Goal: Task Accomplishment & Management: Use online tool/utility

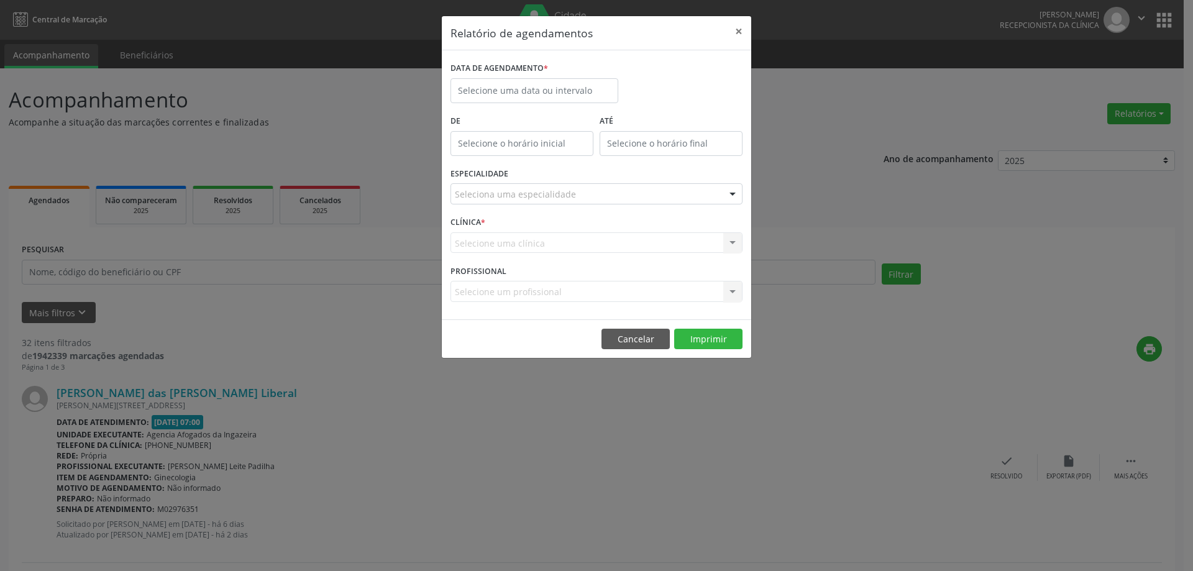
select select "9"
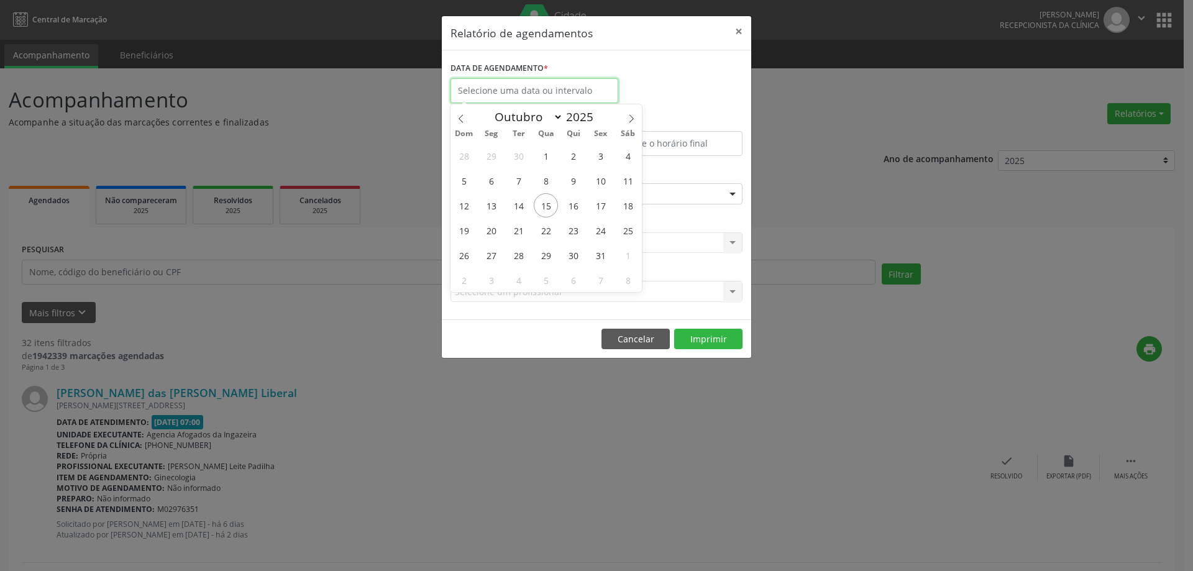
click at [553, 91] on input "text" at bounding box center [534, 90] width 168 height 25
click at [550, 232] on span "22" at bounding box center [546, 230] width 24 height 24
type input "[DATE]"
click at [550, 232] on span "22" at bounding box center [546, 230] width 24 height 24
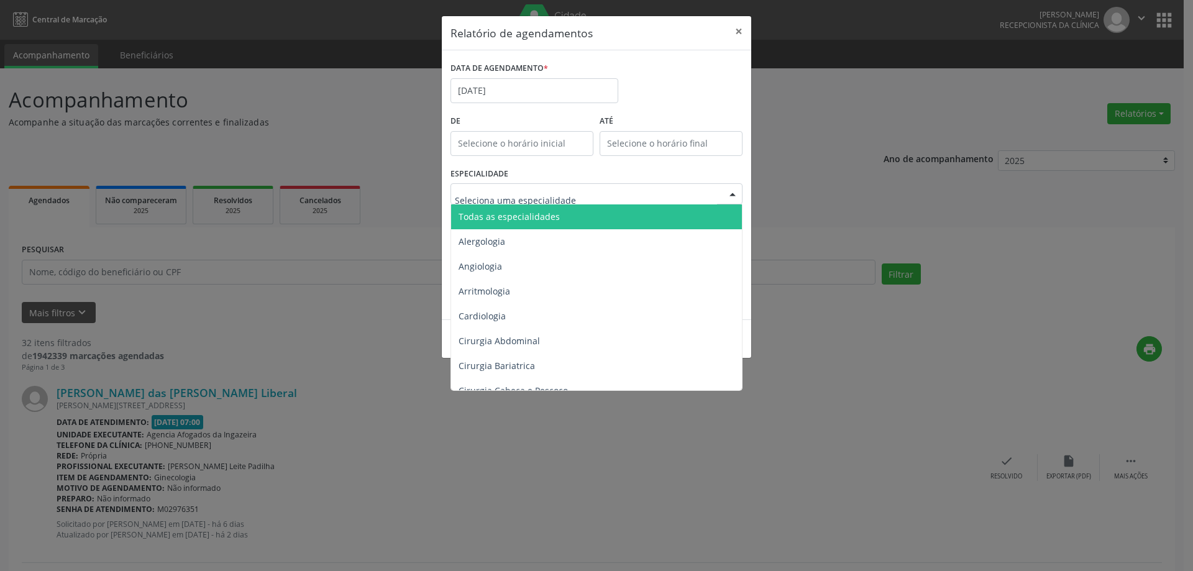
click at [679, 201] on div at bounding box center [596, 193] width 292 height 21
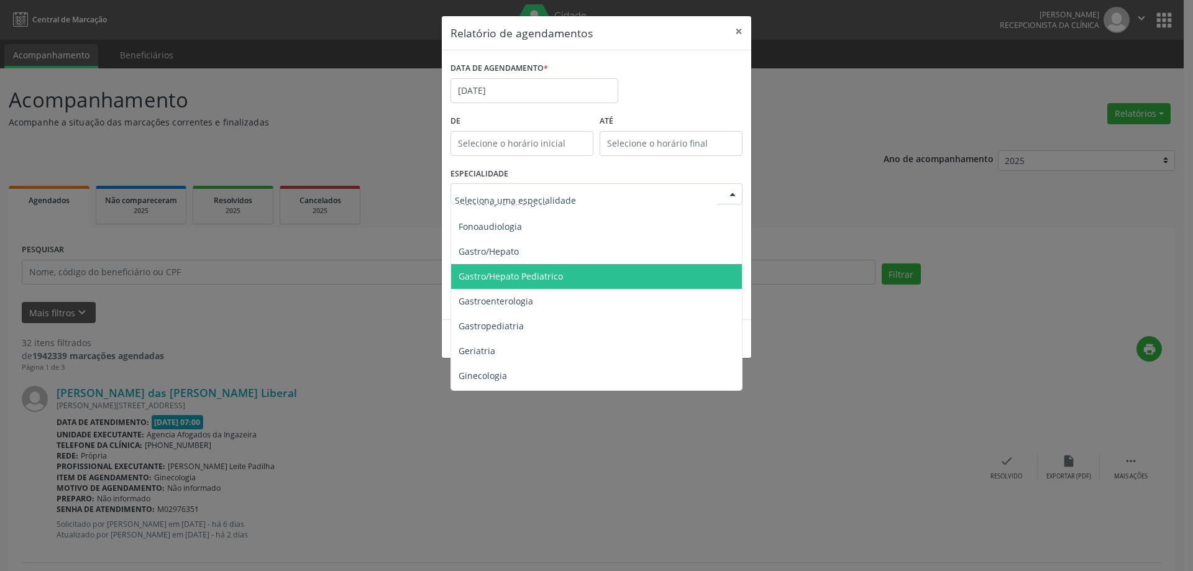
scroll to position [797, 0]
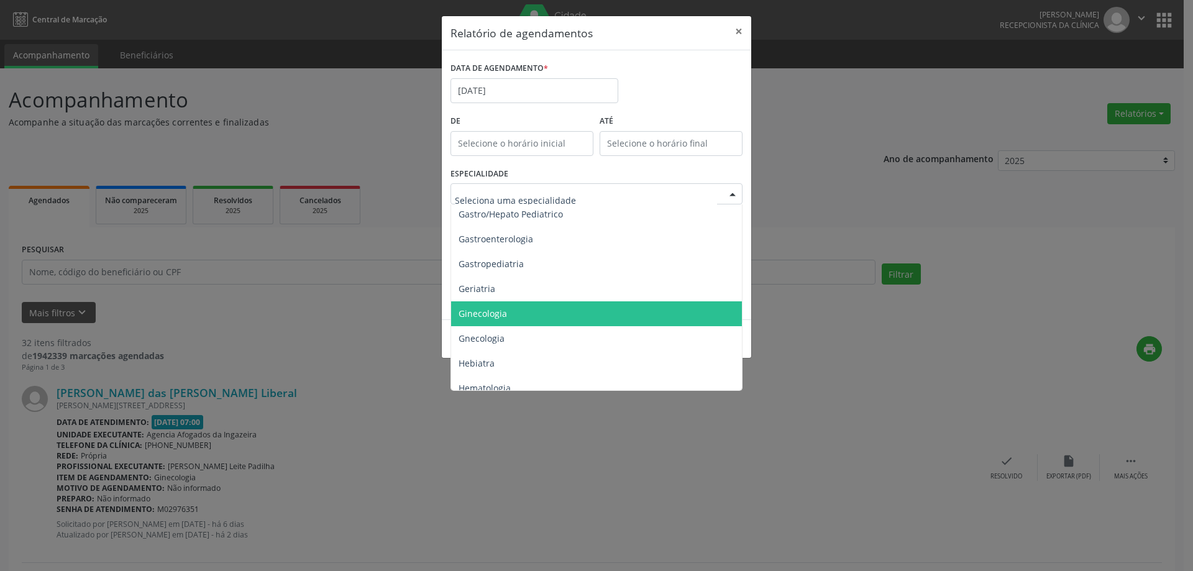
click at [563, 308] on span "Ginecologia" at bounding box center [597, 313] width 293 height 25
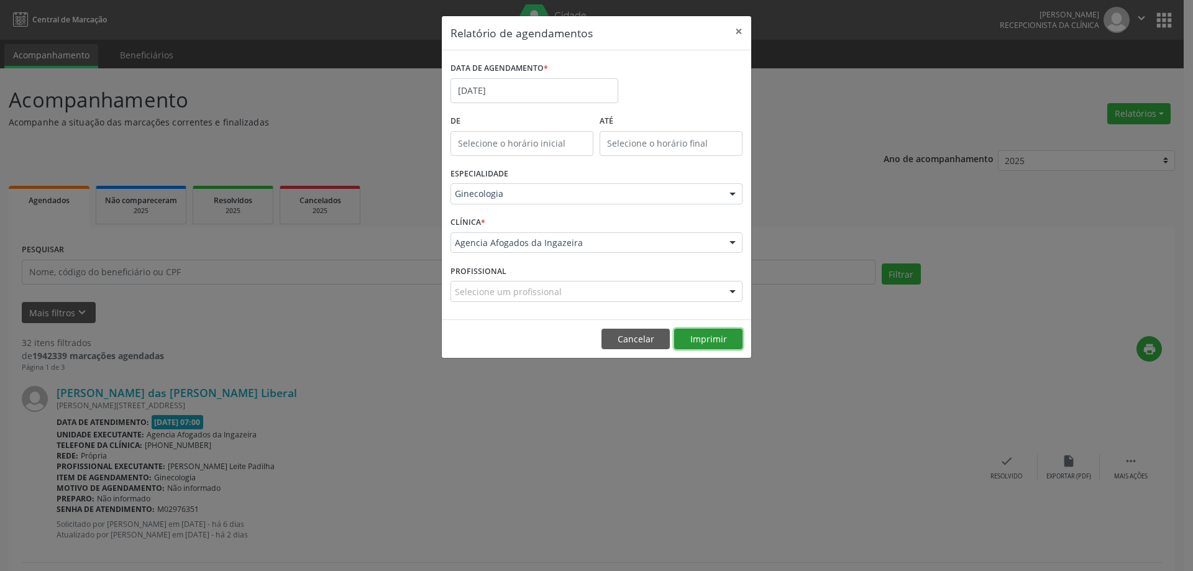
click at [684, 341] on button "Imprimir" at bounding box center [708, 339] width 68 height 21
click at [558, 88] on input "[DATE]" at bounding box center [534, 90] width 168 height 25
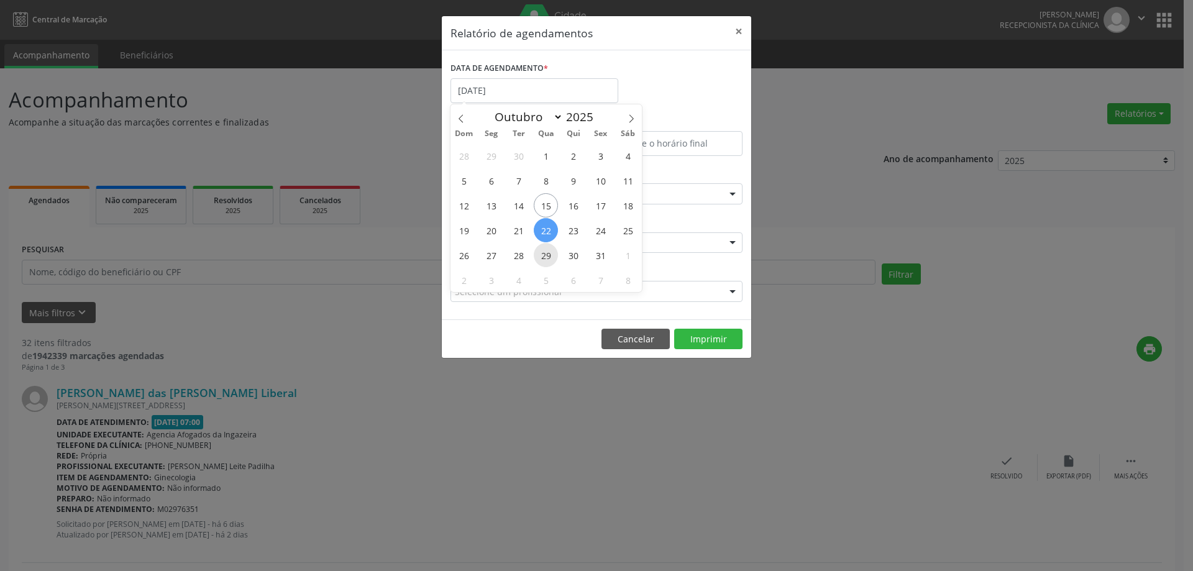
click at [543, 258] on span "29" at bounding box center [546, 255] width 24 height 24
type input "[DATE]"
click at [543, 258] on span "29" at bounding box center [546, 255] width 24 height 24
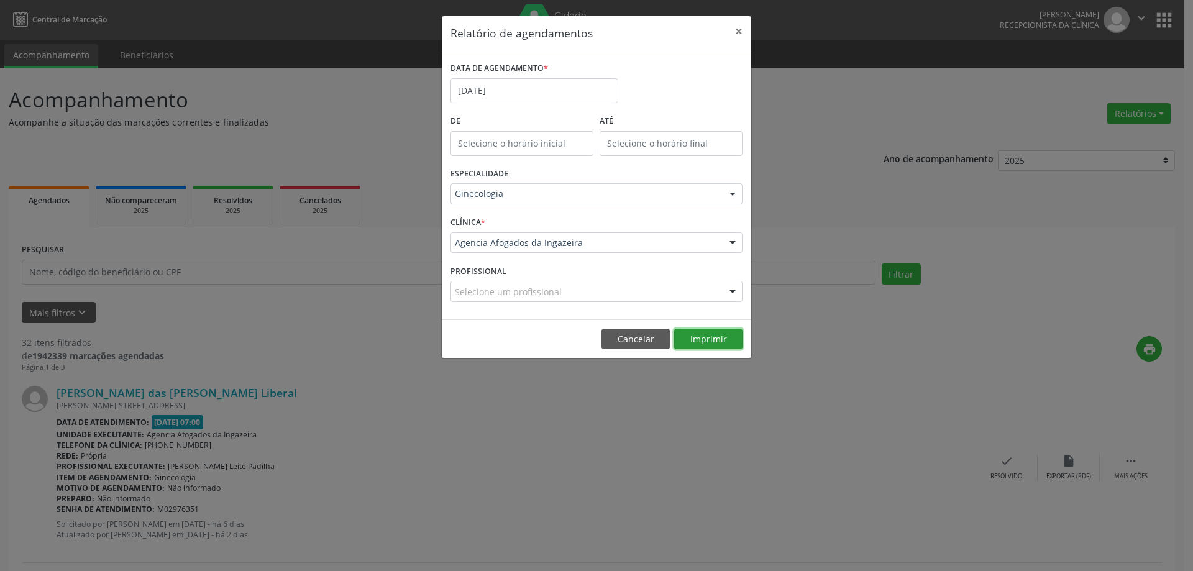
click at [702, 344] on button "Imprimir" at bounding box center [708, 339] width 68 height 21
click at [736, 29] on button "×" at bounding box center [738, 31] width 25 height 30
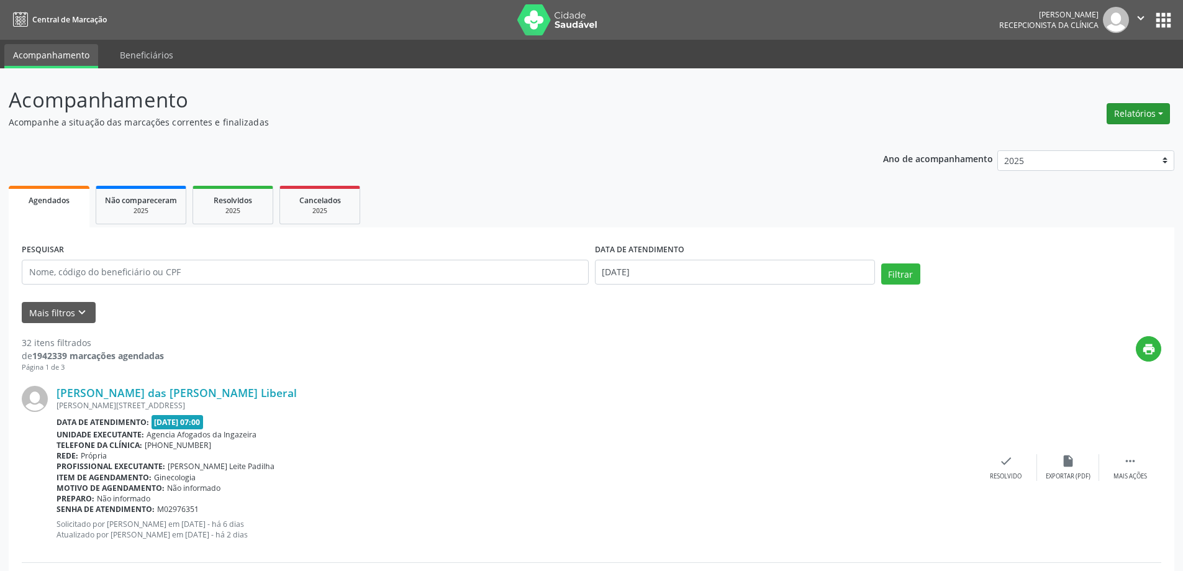
click at [1119, 119] on button "Relatórios" at bounding box center [1138, 113] width 63 height 21
click at [1079, 140] on link "Agendamentos" at bounding box center [1104, 140] width 134 height 17
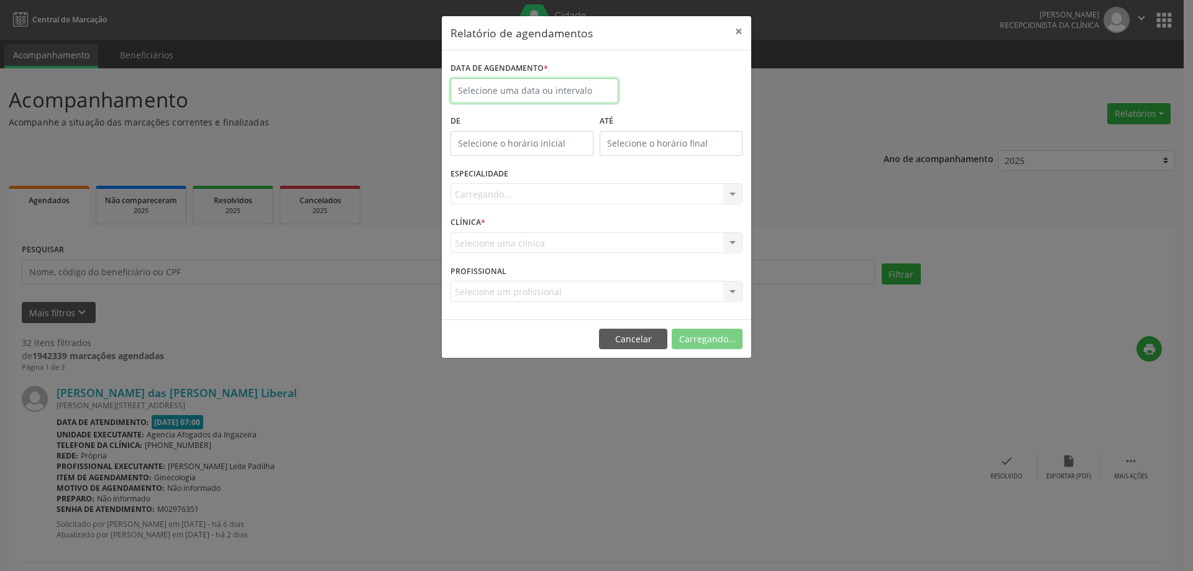
click at [520, 80] on input "text" at bounding box center [534, 90] width 168 height 25
click at [519, 89] on input "text" at bounding box center [534, 90] width 168 height 25
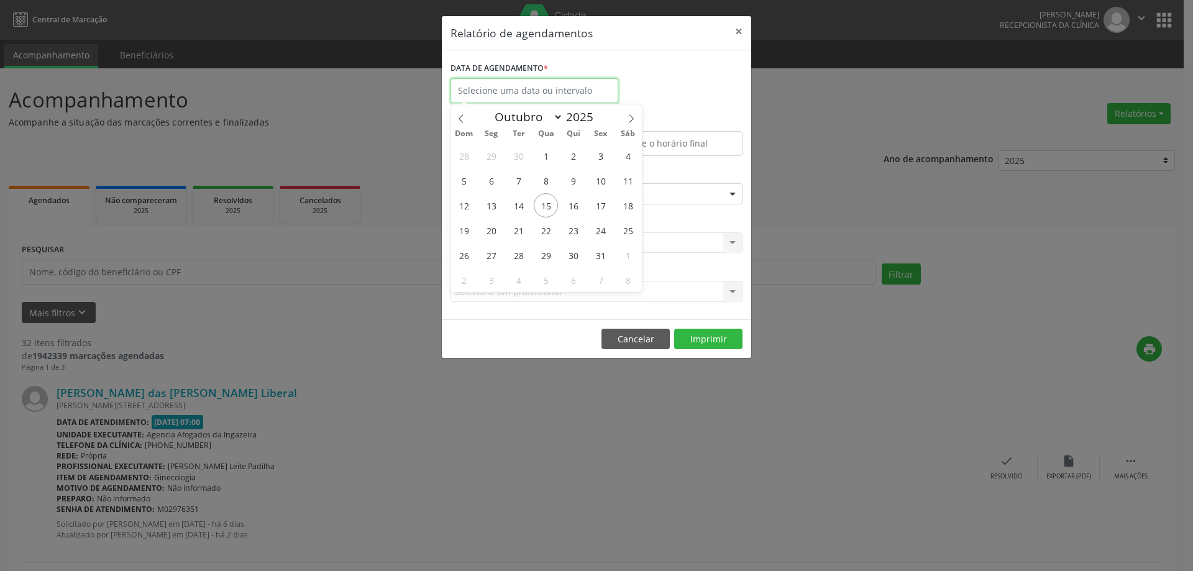
click at [519, 89] on input "text" at bounding box center [534, 90] width 168 height 25
click at [547, 206] on span "15" at bounding box center [546, 205] width 24 height 24
click at [547, 206] on div "ESPECIALIDADE Seleciona uma especialidade Todas as especialidades Alergologia A…" at bounding box center [596, 189] width 298 height 48
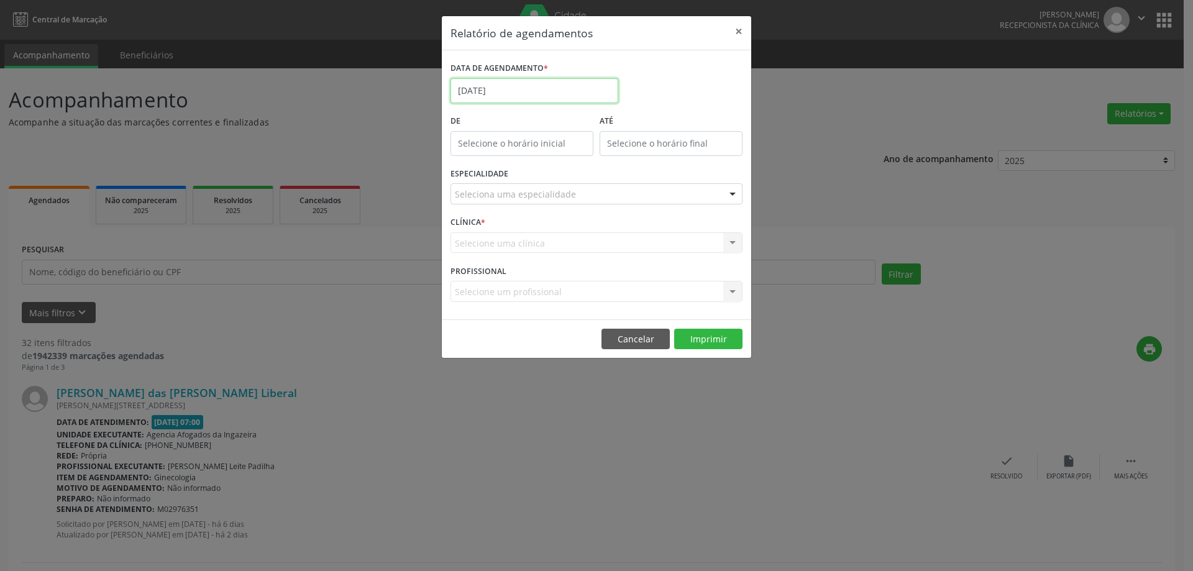
click at [542, 84] on input "[DATE]" at bounding box center [534, 90] width 168 height 25
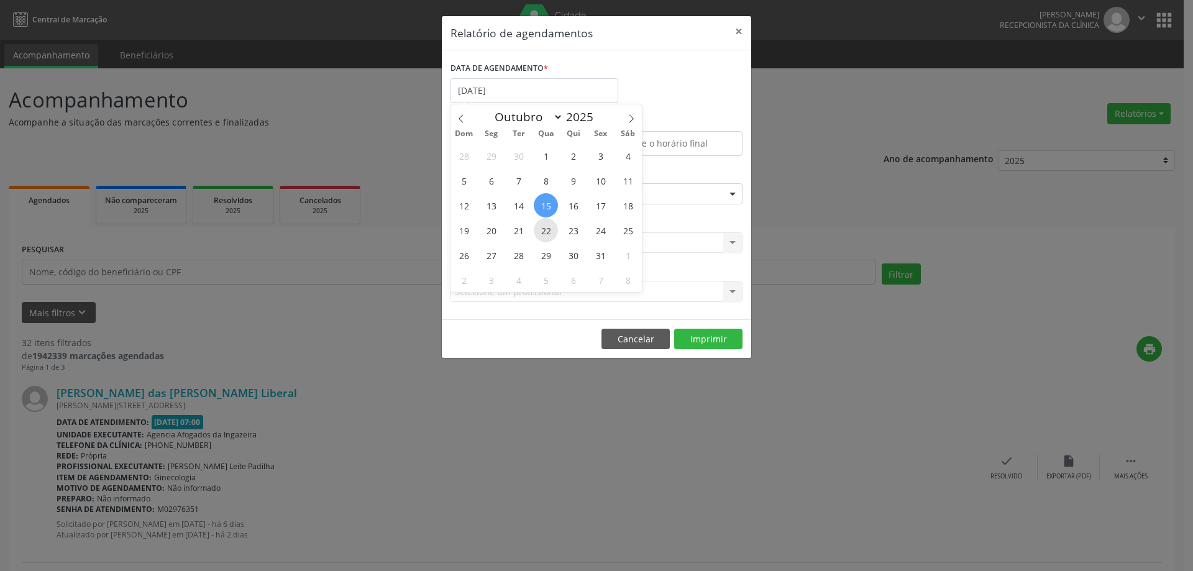
click at [546, 227] on span "22" at bounding box center [546, 230] width 24 height 24
type input "[DATE]"
click at [546, 227] on span "22" at bounding box center [546, 230] width 24 height 24
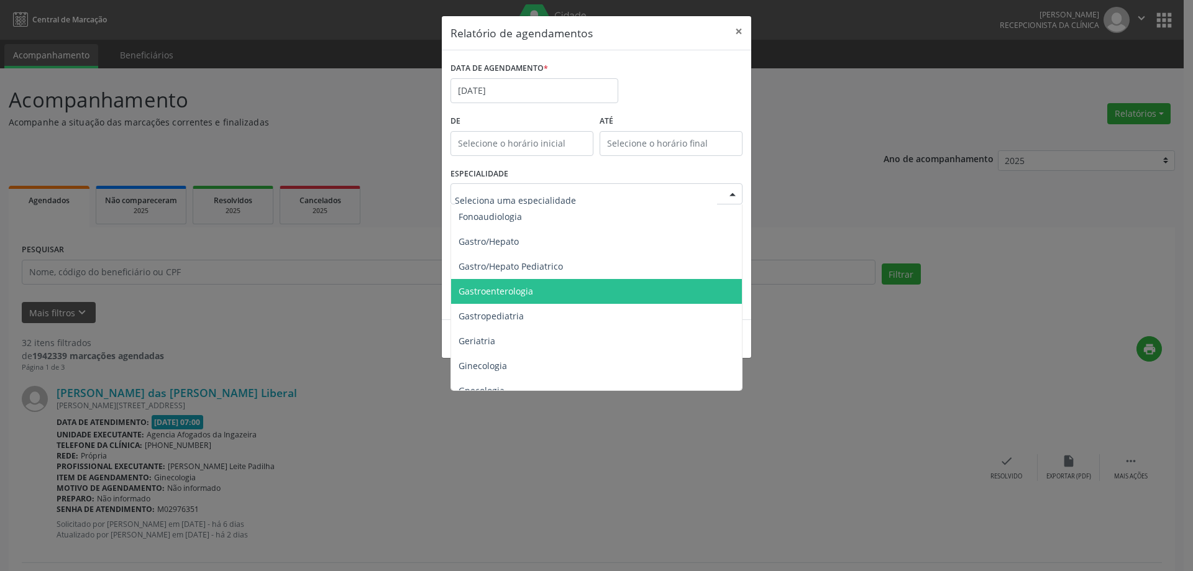
scroll to position [807, 0]
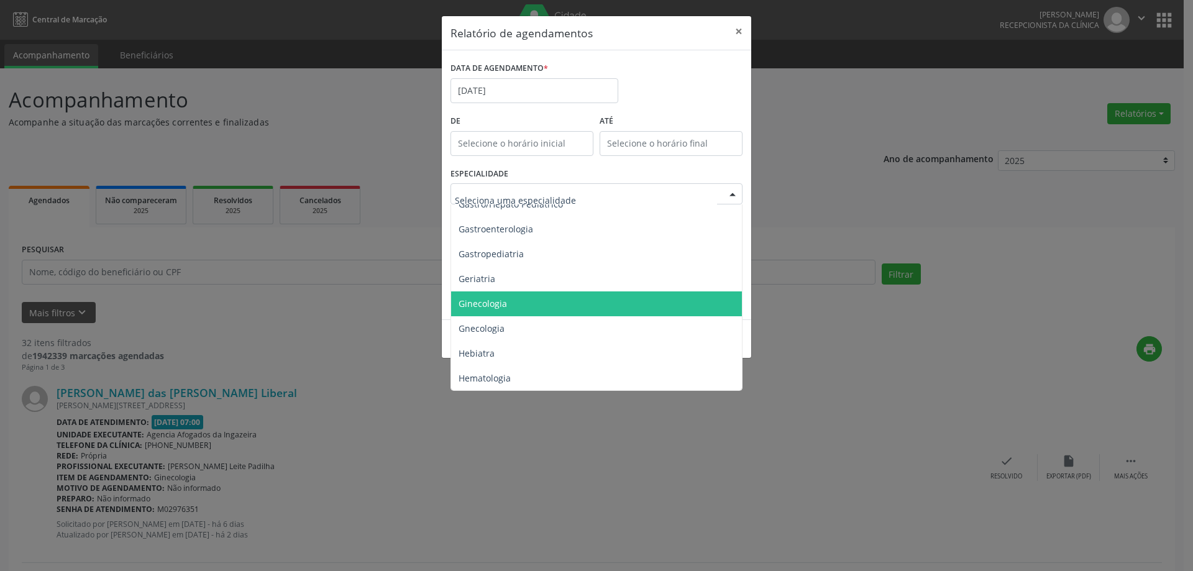
click at [552, 300] on span "Ginecologia" at bounding box center [597, 303] width 293 height 25
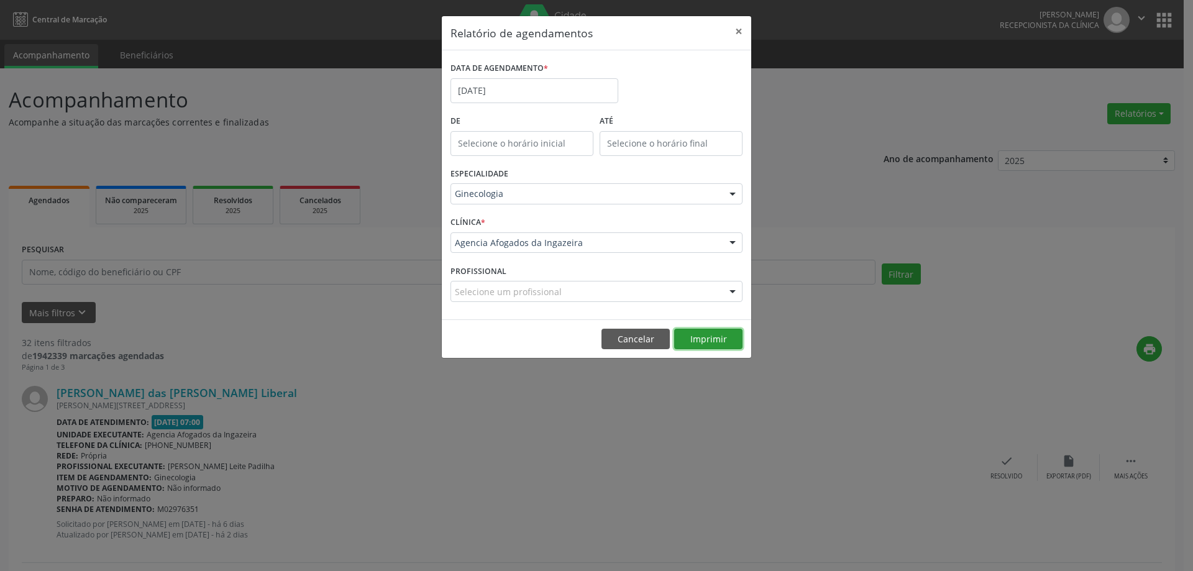
click at [707, 339] on button "Imprimir" at bounding box center [708, 339] width 68 height 21
